Goal: Register for event/course

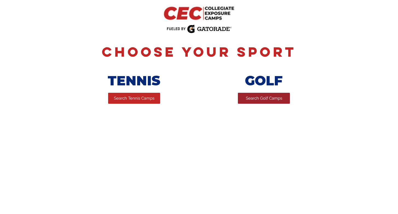
click at [273, 99] on span "Search Golf Camps" at bounding box center [264, 99] width 36 height 6
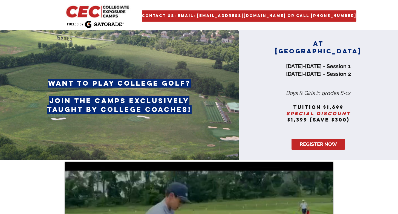
click at [112, 10] on img "main content" at bounding box center [98, 11] width 67 height 14
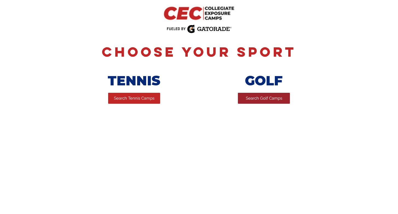
click at [274, 99] on span "Search Golf Camps" at bounding box center [264, 99] width 36 height 6
